Goal: Transaction & Acquisition: Purchase product/service

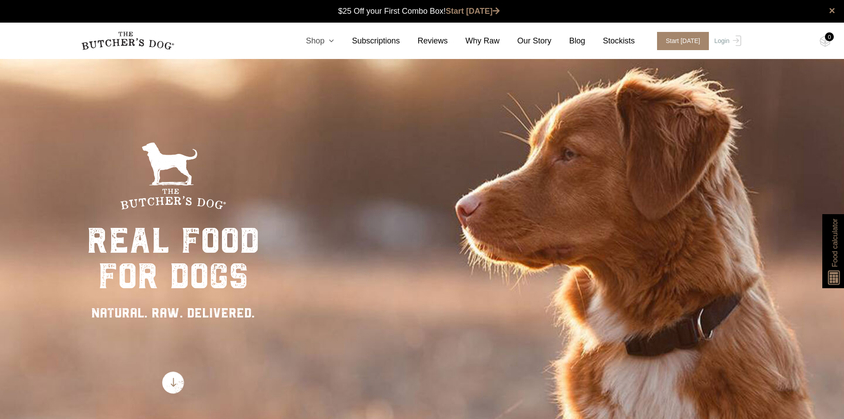
click at [327, 41] on link "Shop" at bounding box center [311, 41] width 46 height 12
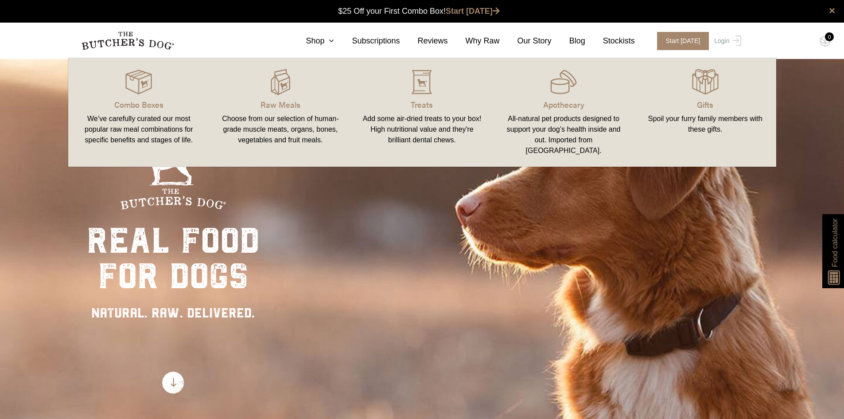
click at [289, 126] on div "Choose from our selection of human-grade muscle meats, organs, bones, vegetable…" at bounding box center [280, 129] width 121 height 32
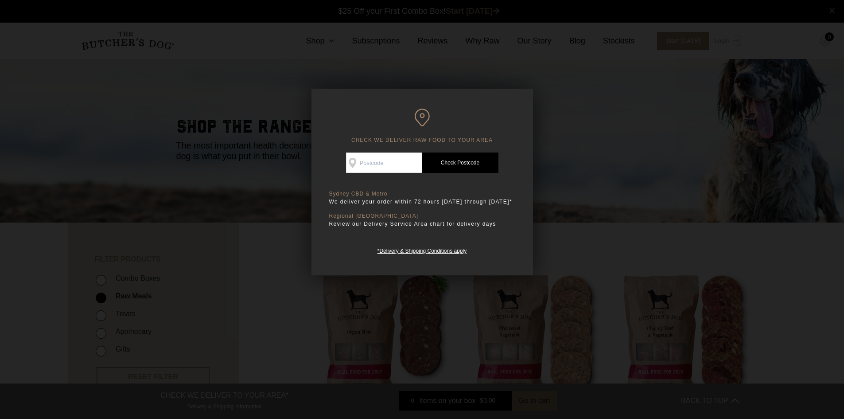
click at [399, 164] on input "Check Availability At" at bounding box center [384, 162] width 76 height 20
type input "2567"
click at [454, 153] on link "Check Postcode" at bounding box center [460, 162] width 76 height 20
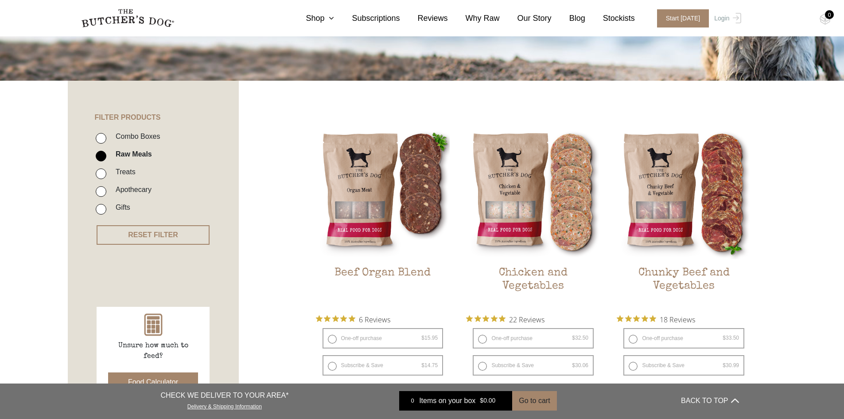
scroll to position [133, 0]
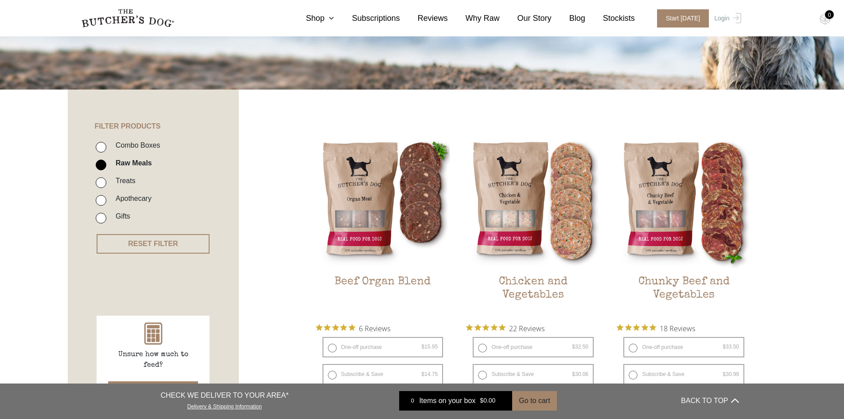
click at [99, 146] on input "Combo Boxes" at bounding box center [101, 147] width 11 height 11
checkbox input "true"
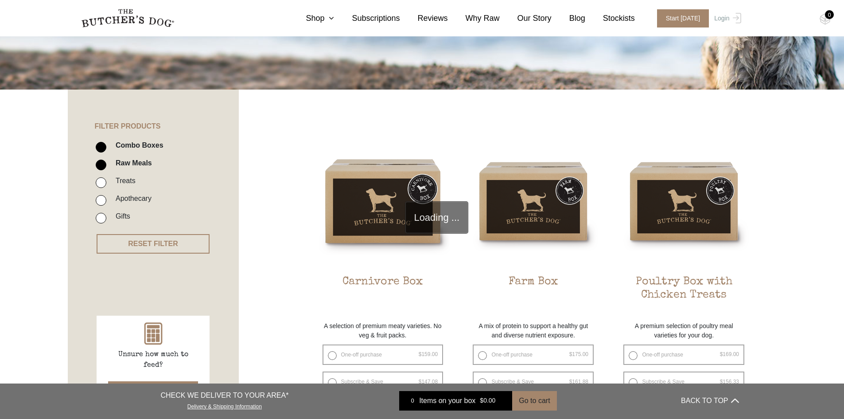
scroll to position [200, 0]
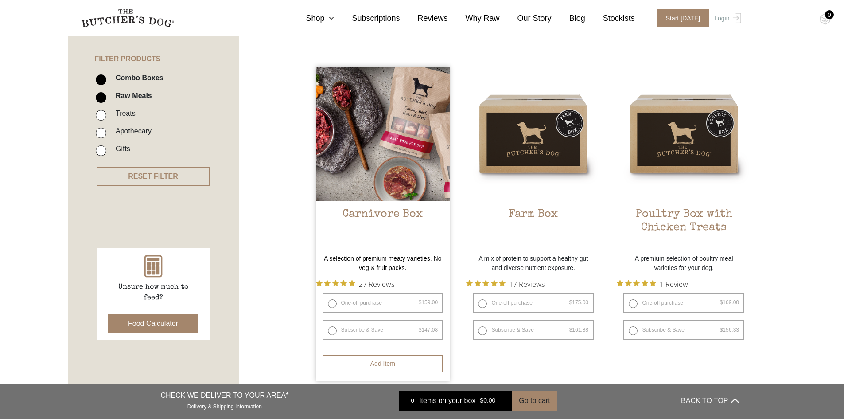
click at [403, 129] on img at bounding box center [383, 133] width 134 height 134
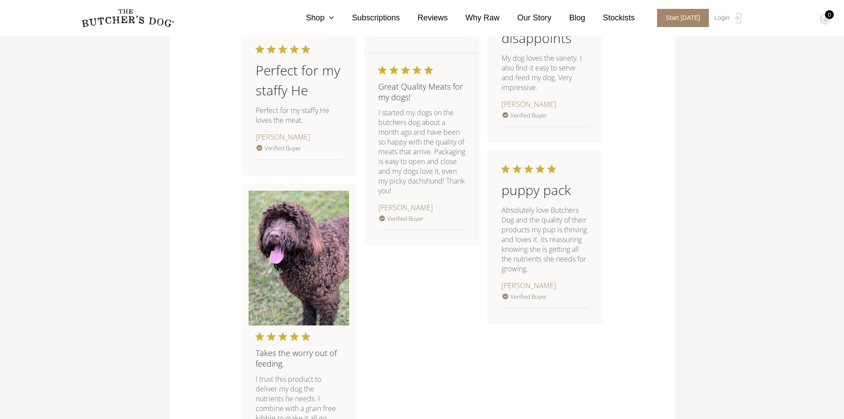
scroll to position [1329, 0]
